Goal: Task Accomplishment & Management: Manage account settings

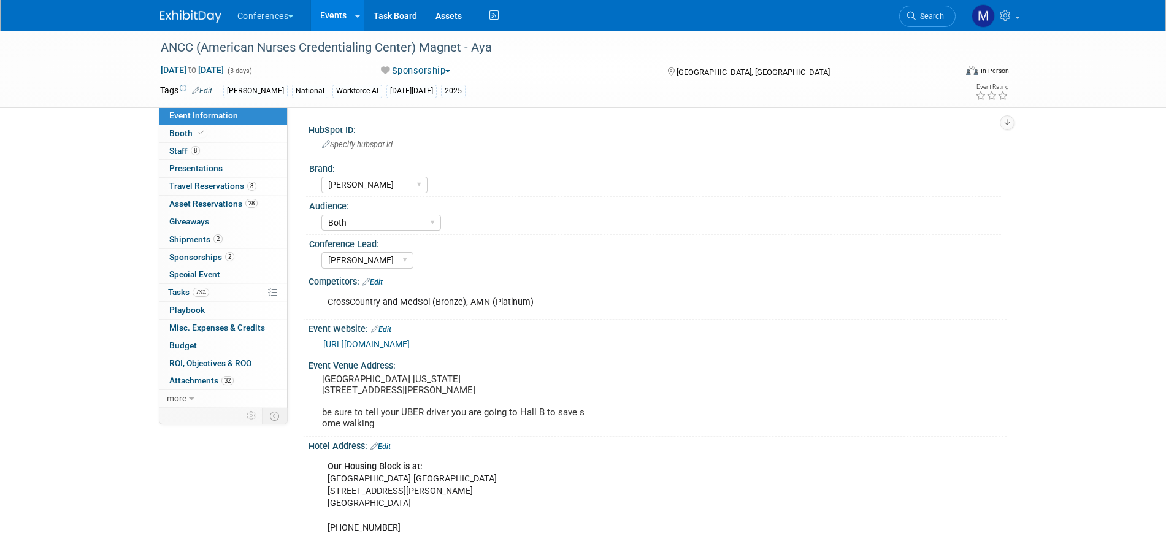
select select "[PERSON_NAME]"
select select "Both"
select select "[PERSON_NAME]"
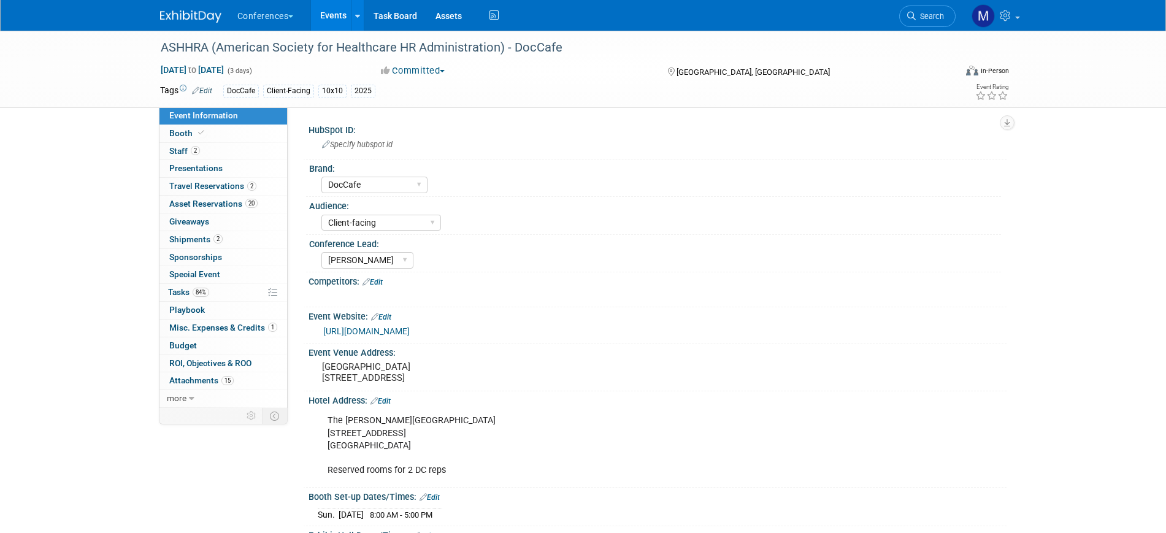
select select "DocCafe"
select select "Client-facing"
select select "[PERSON_NAME]"
